Goal: Task Accomplishment & Management: Manage account settings

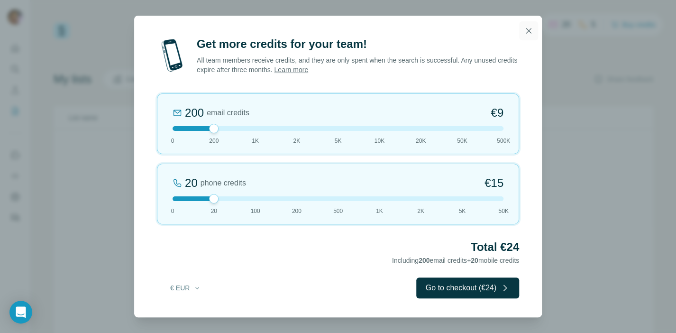
click at [527, 31] on icon "button" at bounding box center [528, 30] width 9 height 9
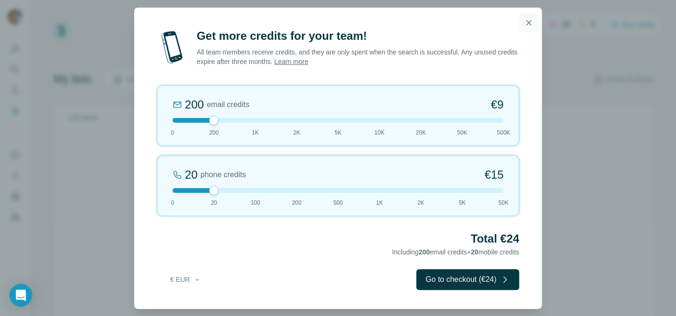
click at [529, 20] on icon "button" at bounding box center [528, 22] width 9 height 9
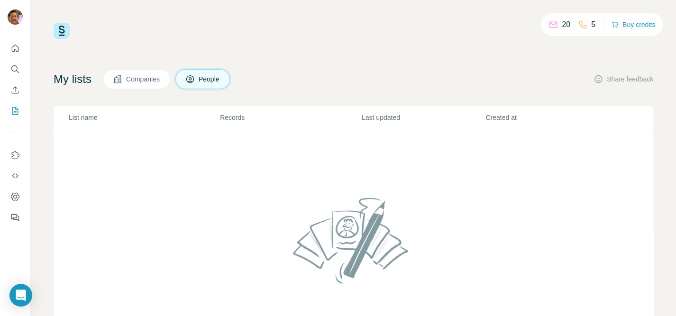
drag, startPoint x: 569, startPoint y: 3, endPoint x: 448, endPoint y: 36, distance: 125.7
click at [448, 36] on div "20 5 Buy credits" at bounding box center [354, 31] width 600 height 16
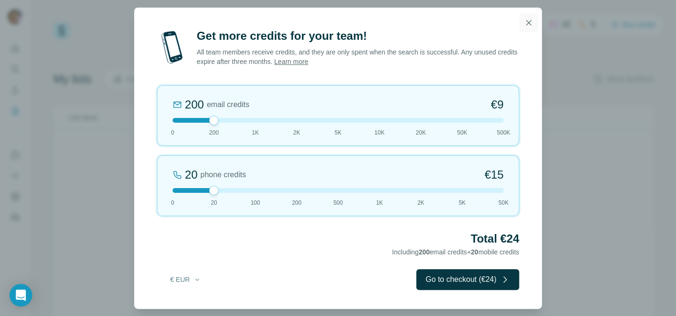
click at [532, 24] on icon "button" at bounding box center [528, 22] width 9 height 9
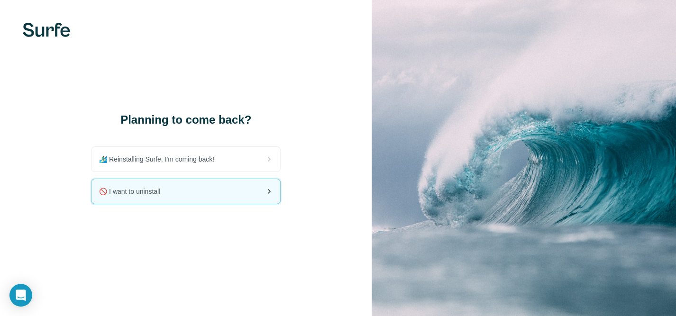
click at [151, 191] on span "🚫 I want to uninstall" at bounding box center [133, 191] width 69 height 9
